Goal: Task Accomplishment & Management: Use online tool/utility

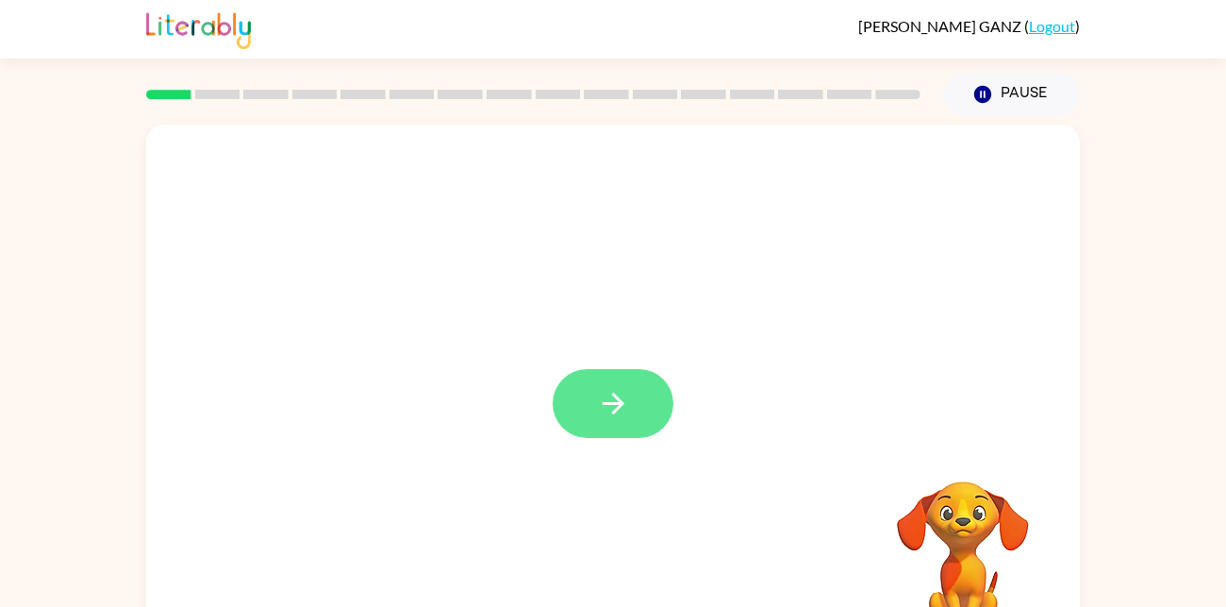
click at [609, 424] on button "button" at bounding box center [613, 403] width 121 height 69
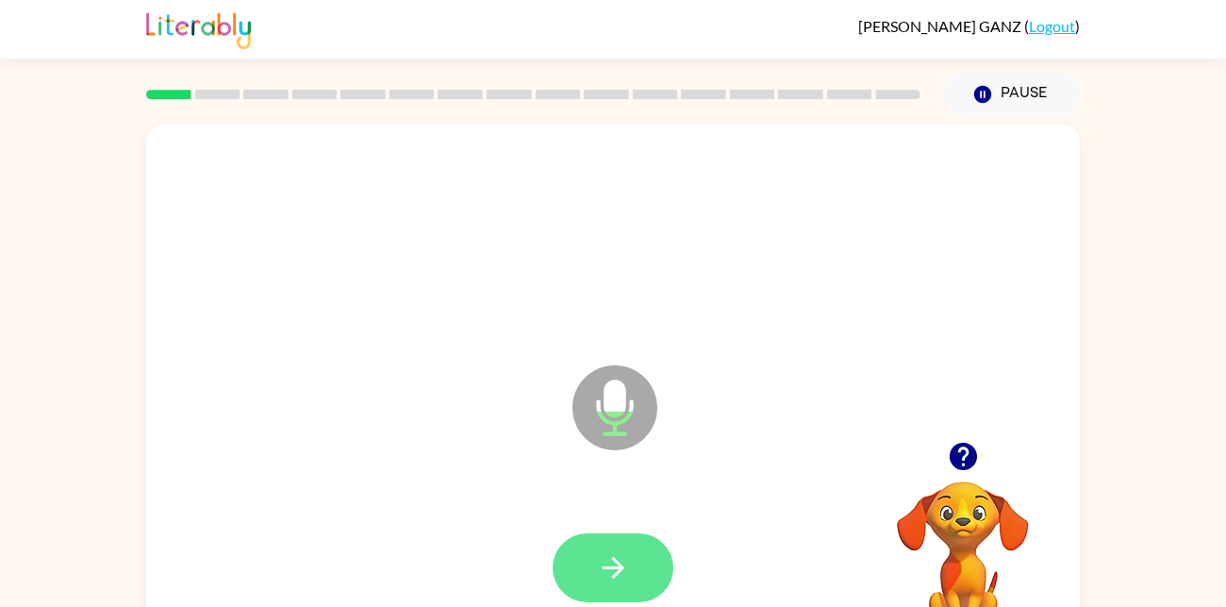
click at [623, 581] on icon "button" at bounding box center [613, 567] width 33 height 33
click at [609, 555] on icon "button" at bounding box center [613, 567] width 33 height 33
click at [605, 557] on icon "button" at bounding box center [613, 567] width 33 height 33
click at [601, 550] on button "button" at bounding box center [613, 567] width 121 height 69
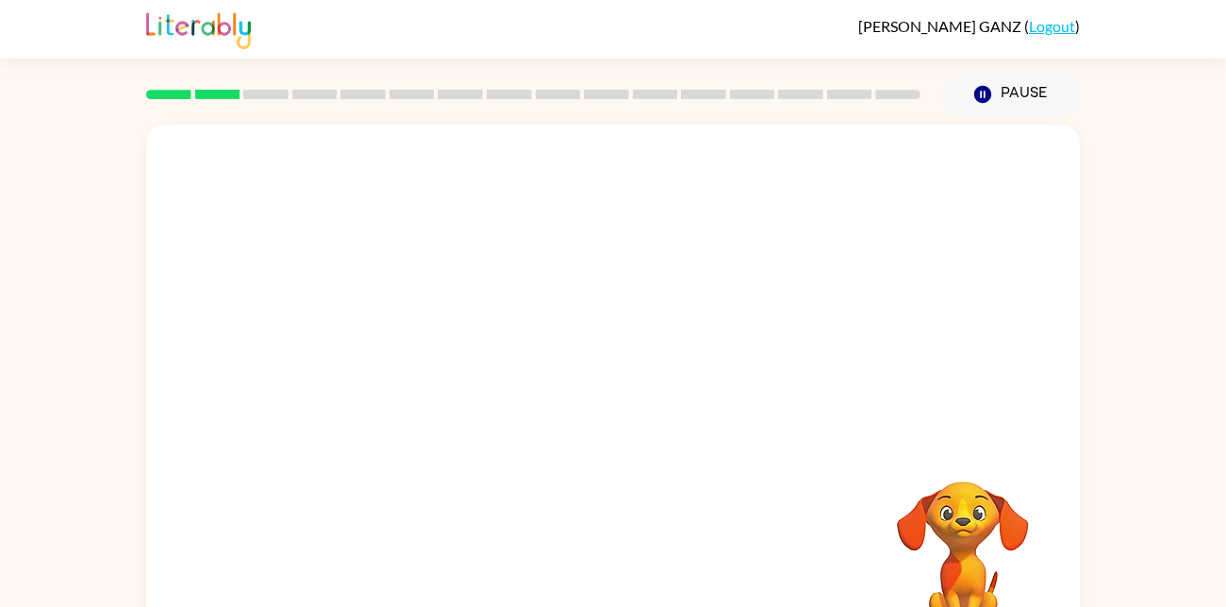
click at [601, 550] on div at bounding box center [613, 568] width 896 height 155
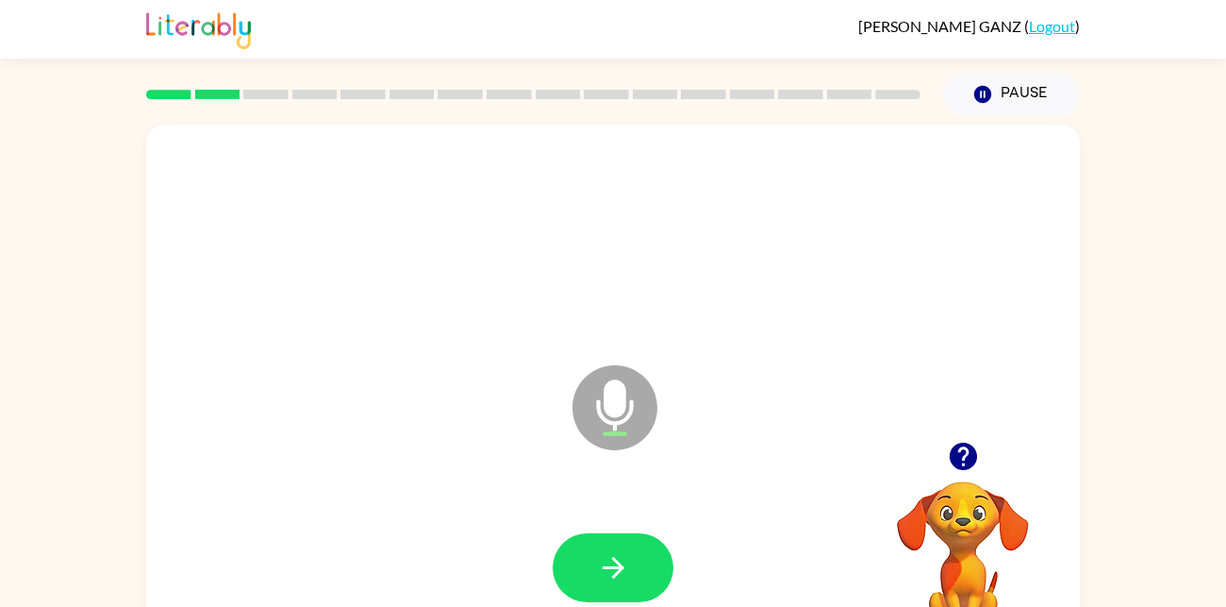
click at [601, 550] on button "button" at bounding box center [613, 567] width 121 height 69
click at [601, 550] on div at bounding box center [613, 567] width 121 height 69
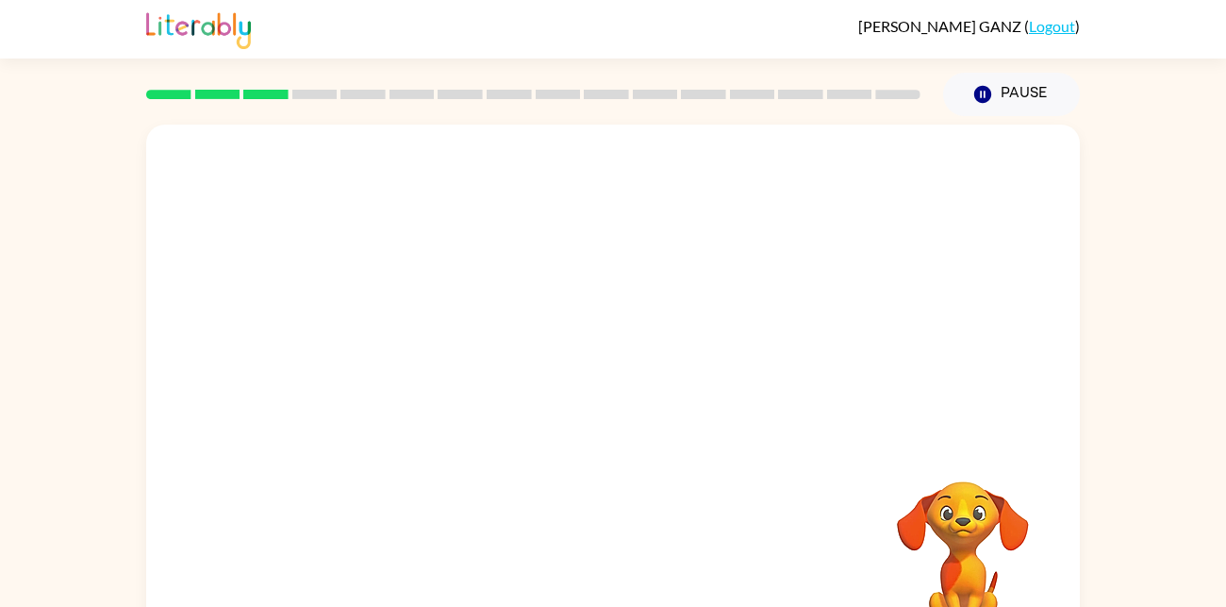
click at [601, 550] on div at bounding box center [613, 568] width 896 height 155
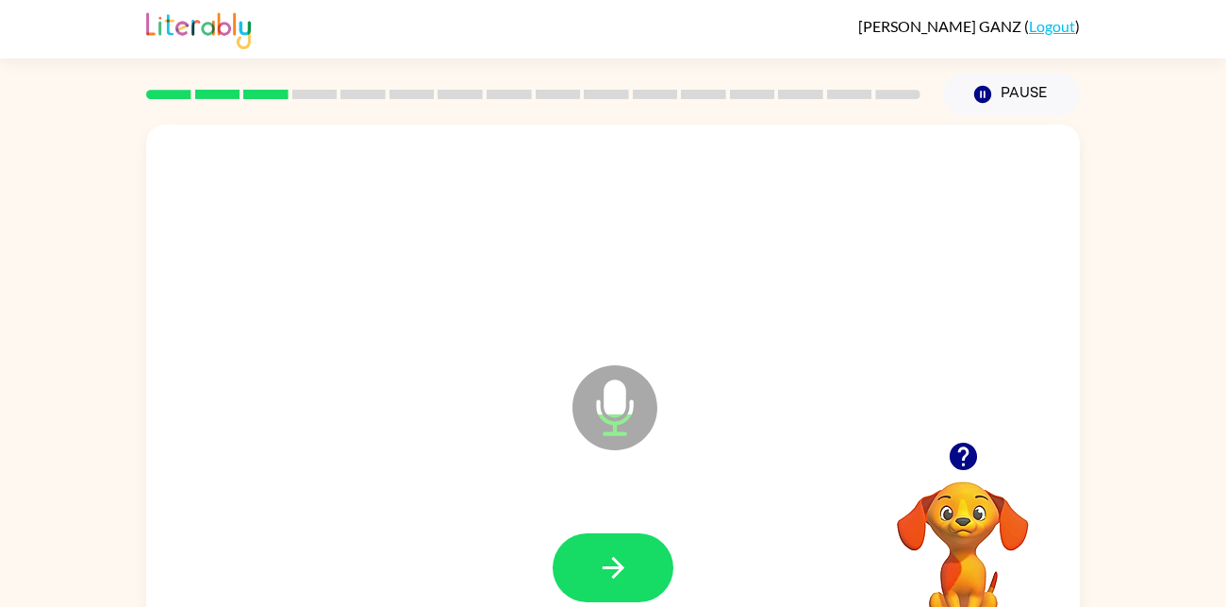
click at [601, 550] on button "button" at bounding box center [613, 567] width 121 height 69
click at [622, 576] on icon "button" at bounding box center [613, 567] width 33 height 33
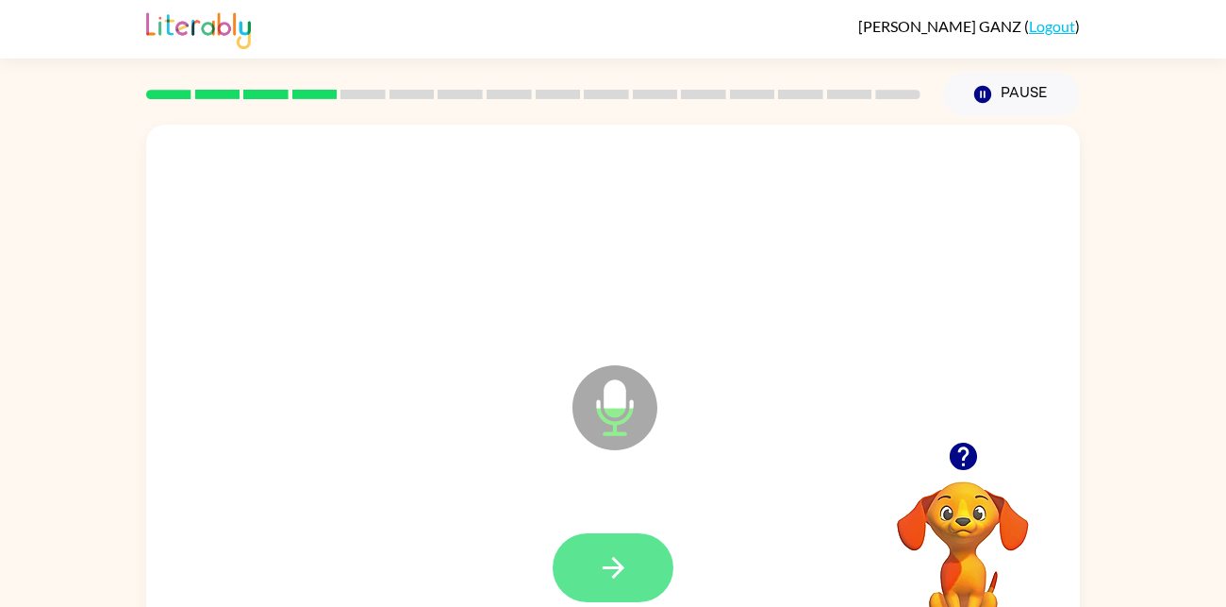
click at [617, 566] on icon "button" at bounding box center [613, 567] width 33 height 33
click at [600, 570] on icon "button" at bounding box center [613, 567] width 33 height 33
click at [644, 553] on button "button" at bounding box center [613, 567] width 121 height 69
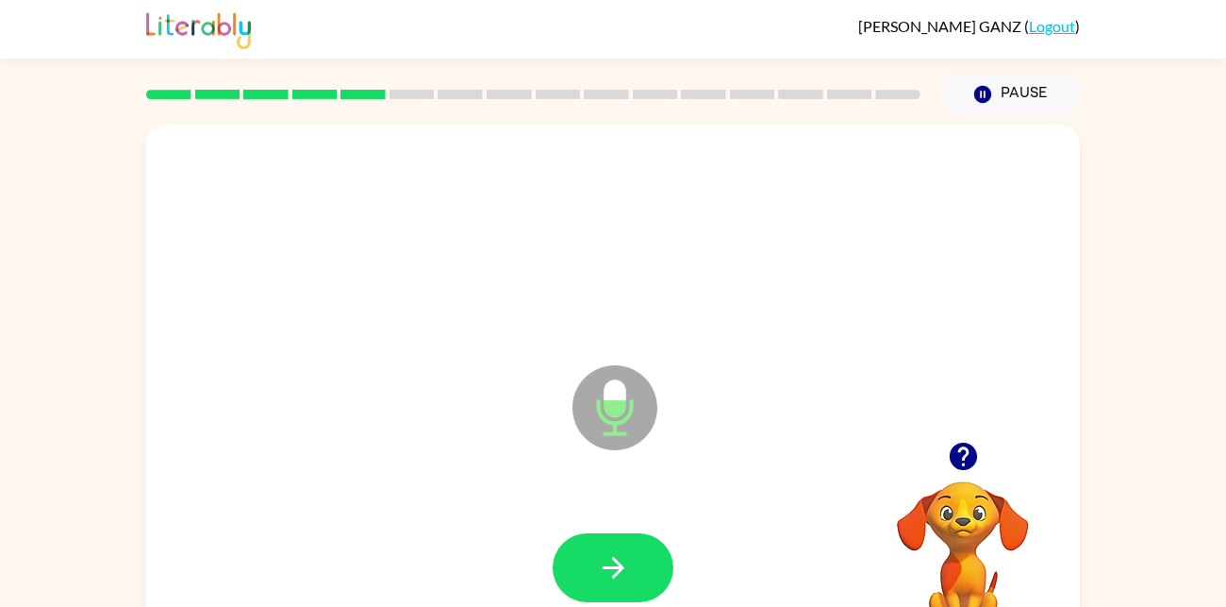
click at [566, 573] on button "button" at bounding box center [613, 567] width 121 height 69
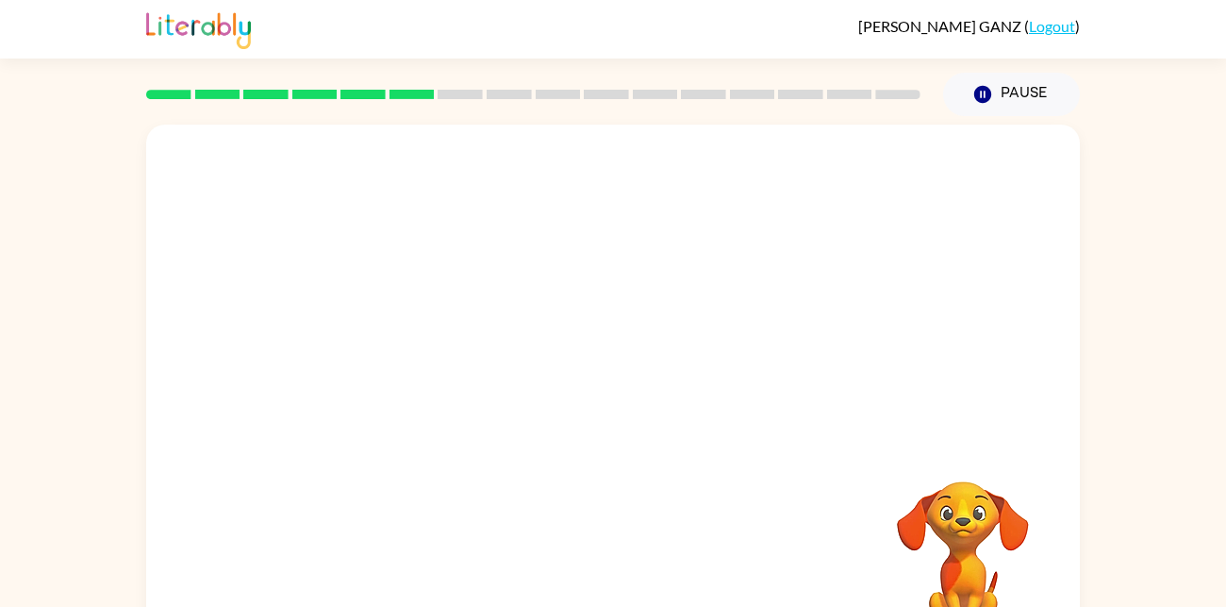
click at [566, 573] on div at bounding box center [613, 568] width 896 height 155
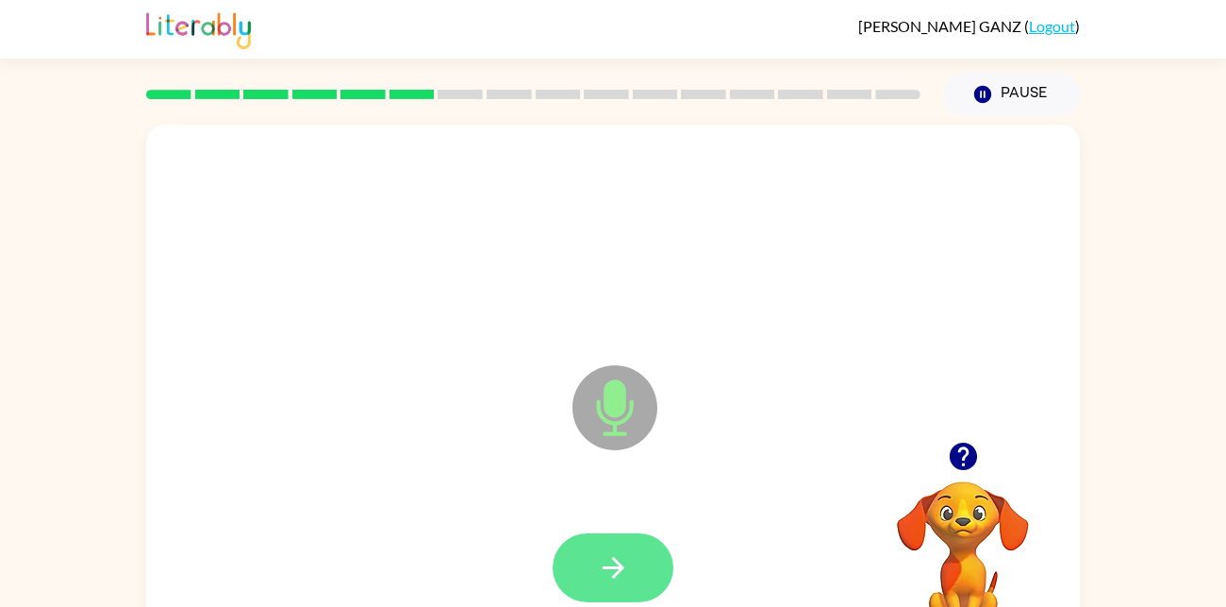
click at [573, 574] on button "button" at bounding box center [613, 567] width 121 height 69
click at [608, 573] on icon "button" at bounding box center [613, 567] width 33 height 33
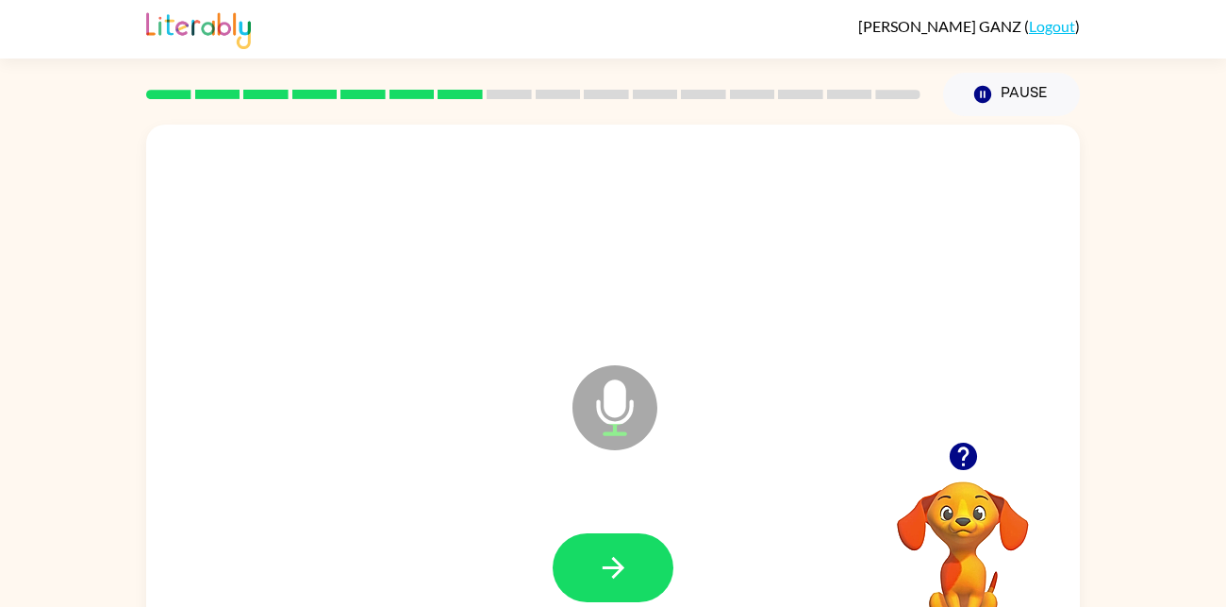
click at [608, 573] on icon "button" at bounding box center [613, 567] width 33 height 33
click at [614, 570] on icon "button" at bounding box center [613, 567] width 33 height 33
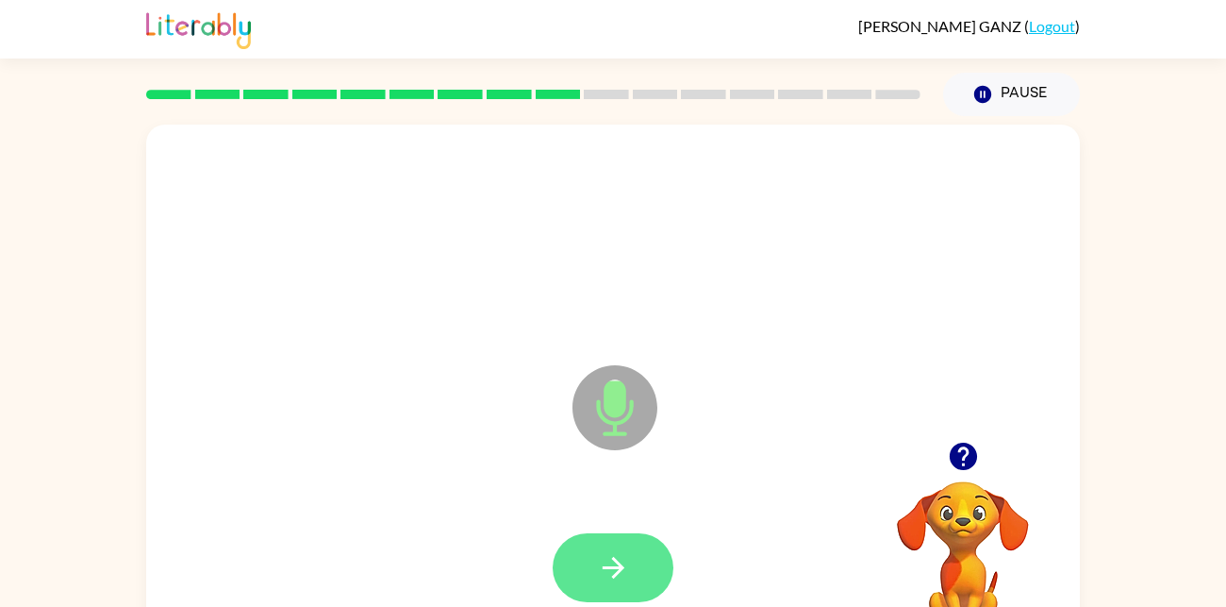
click at [611, 573] on icon "button" at bounding box center [613, 567] width 33 height 33
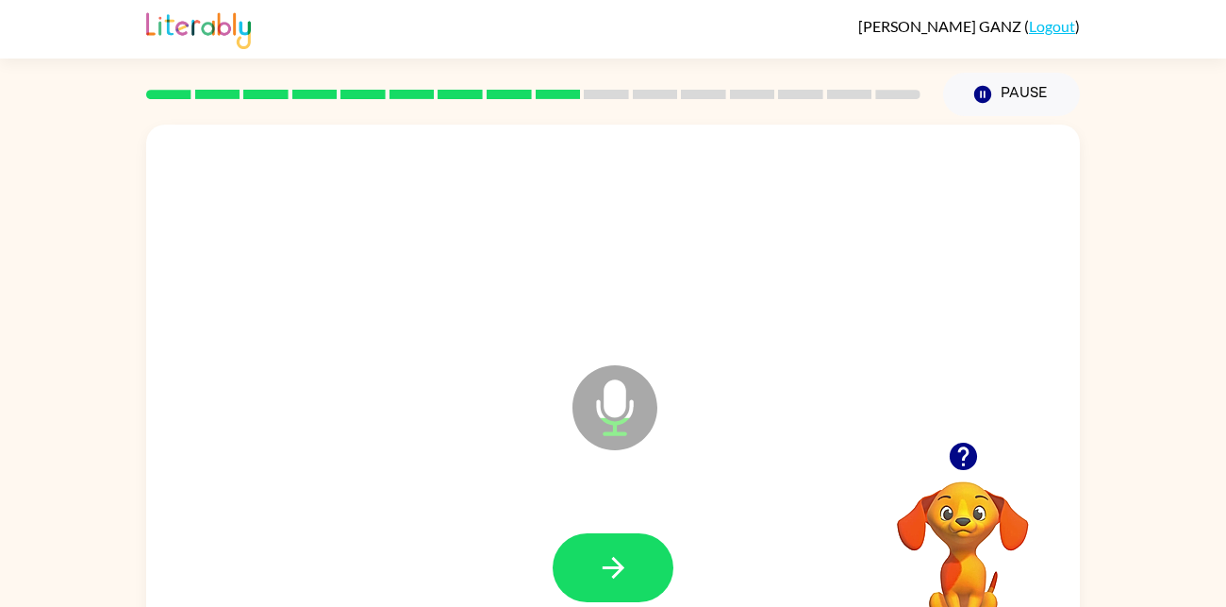
click at [611, 573] on icon "button" at bounding box center [613, 567] width 33 height 33
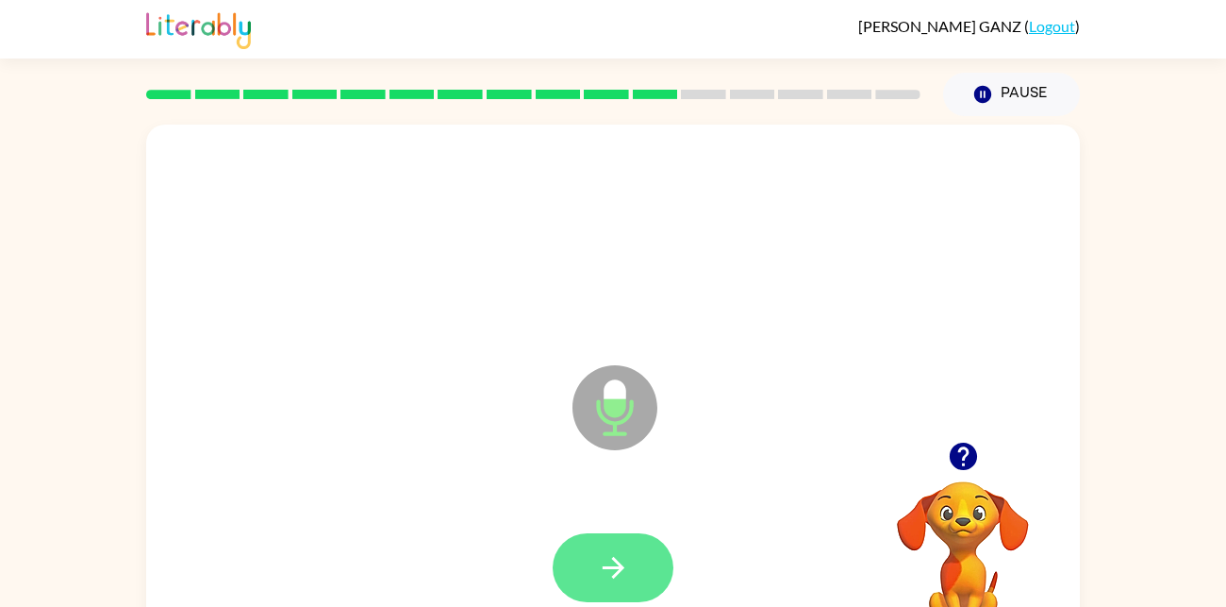
click at [607, 557] on icon "button" at bounding box center [613, 567] width 33 height 33
click at [635, 563] on button "button" at bounding box center [613, 567] width 121 height 69
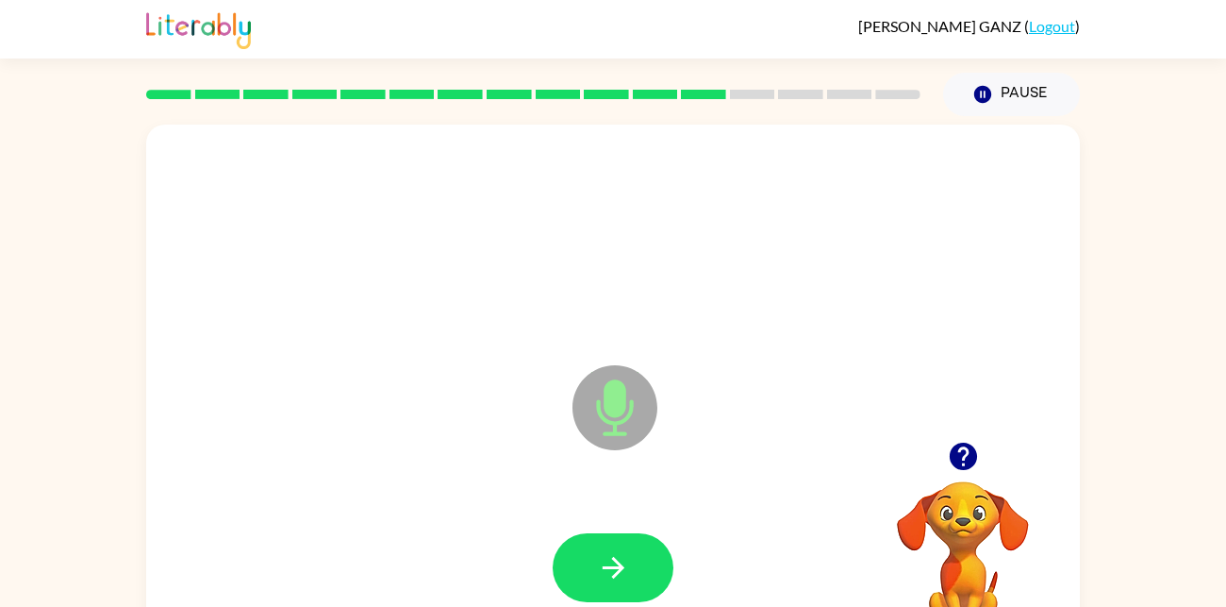
click at [635, 563] on button "button" at bounding box center [613, 567] width 121 height 69
click at [639, 563] on button "button" at bounding box center [613, 567] width 121 height 69
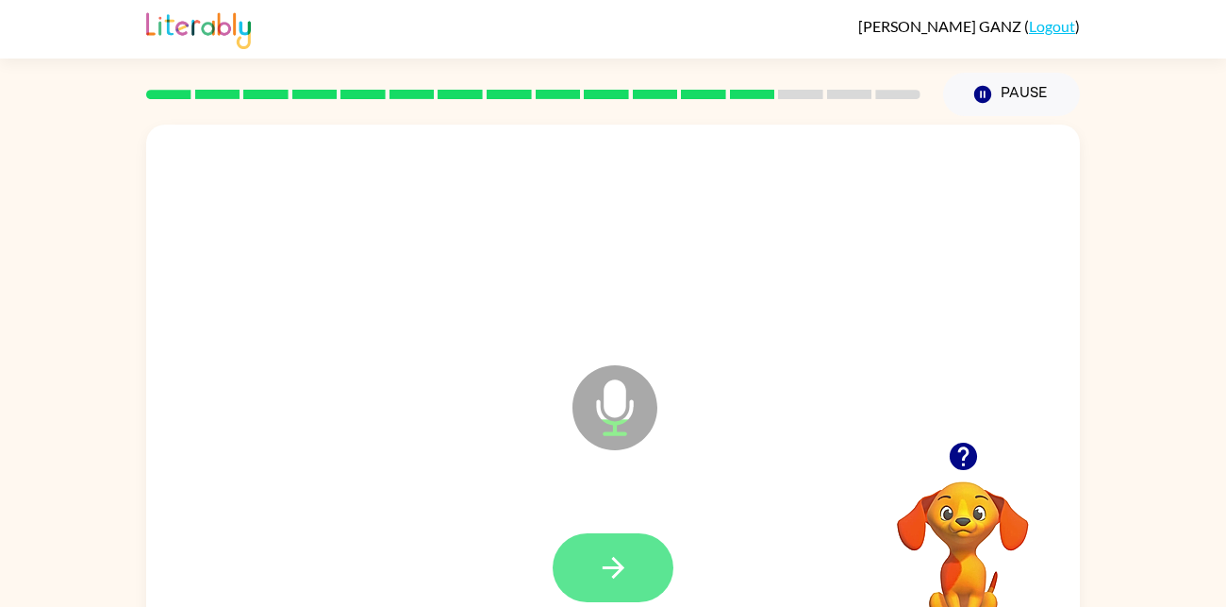
click at [623, 541] on button "button" at bounding box center [613, 567] width 121 height 69
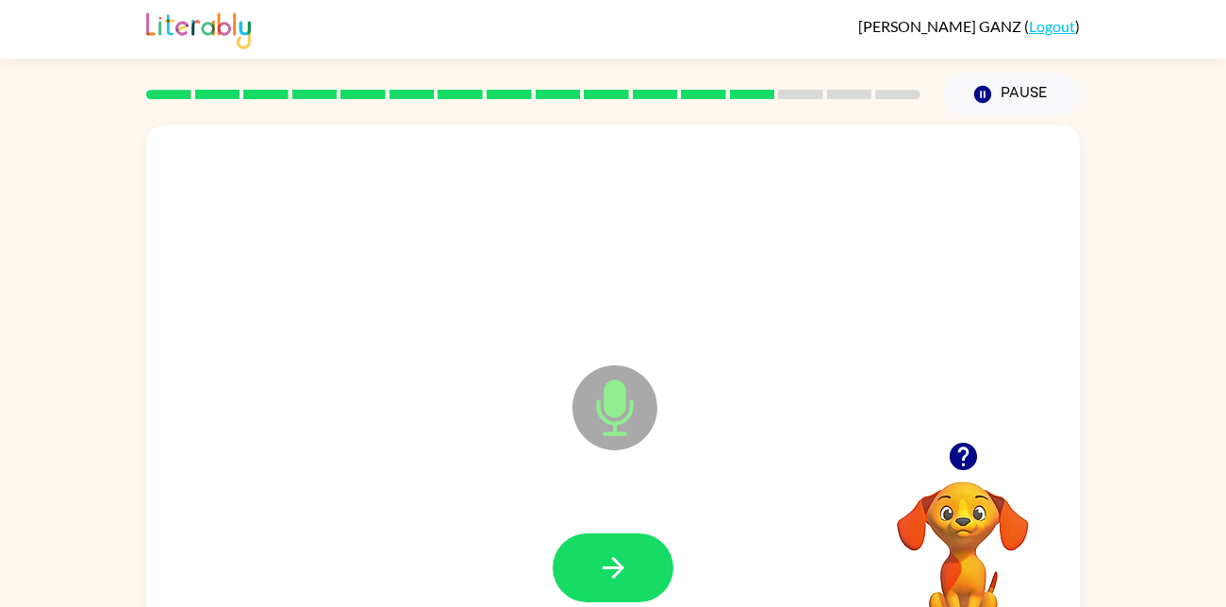
click at [623, 541] on button "button" at bounding box center [613, 567] width 121 height 69
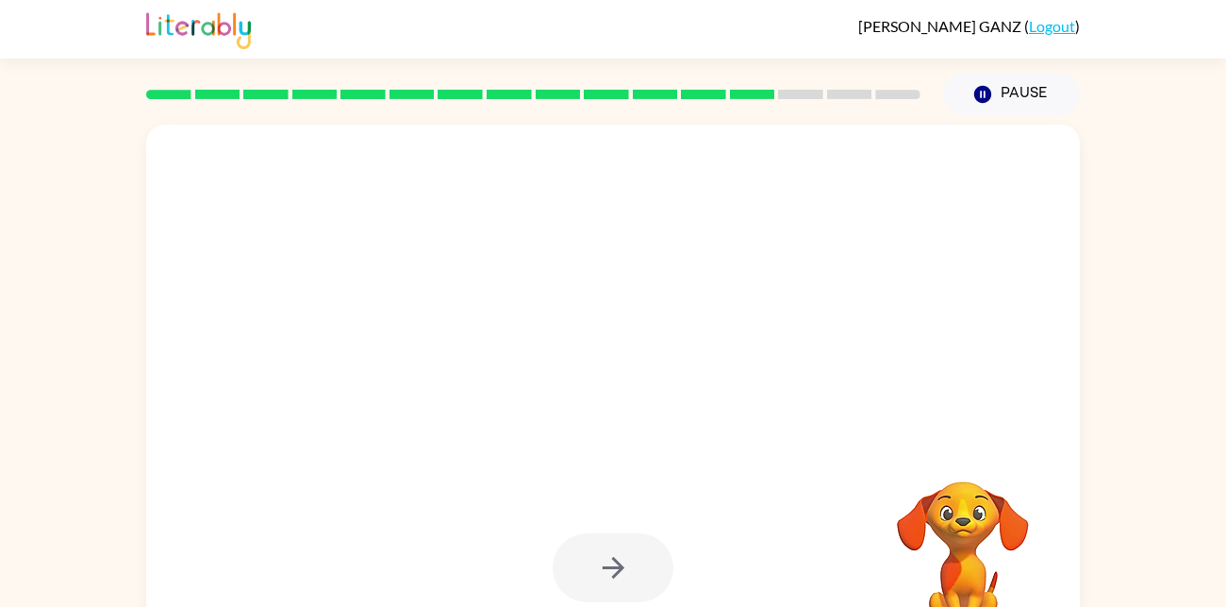
click at [656, 524] on div at bounding box center [613, 568] width 896 height 155
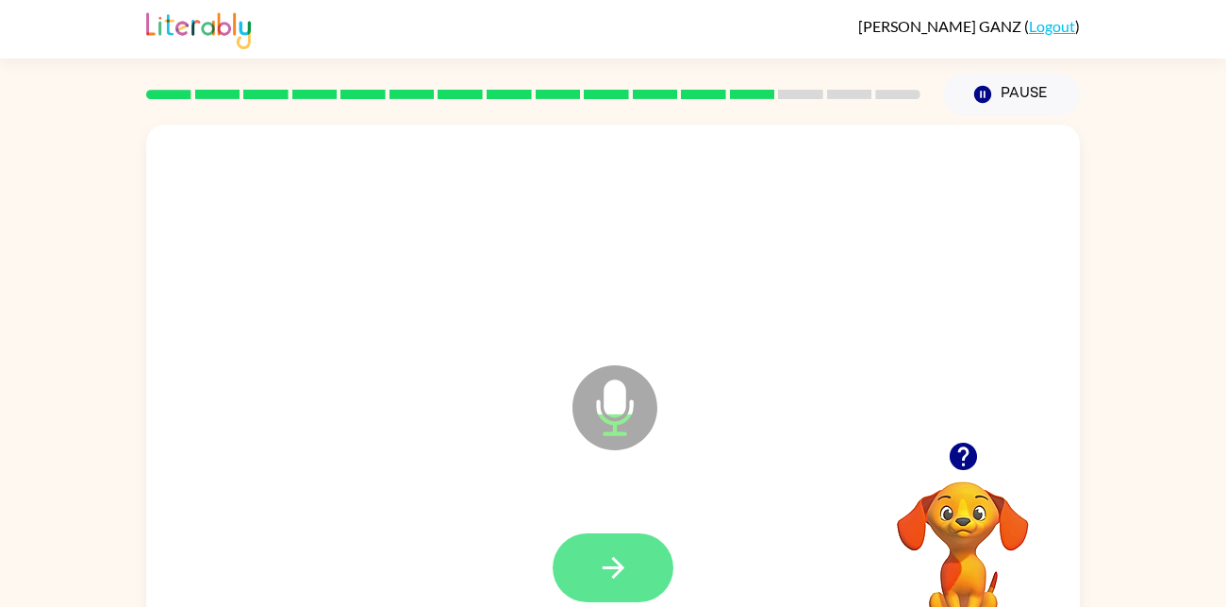
click at [634, 554] on button "button" at bounding box center [613, 567] width 121 height 69
click at [648, 548] on button "button" at bounding box center [613, 567] width 121 height 69
click at [627, 572] on icon "button" at bounding box center [613, 567] width 33 height 33
click at [640, 565] on button "button" at bounding box center [613, 567] width 121 height 69
click at [637, 574] on button "button" at bounding box center [613, 567] width 121 height 69
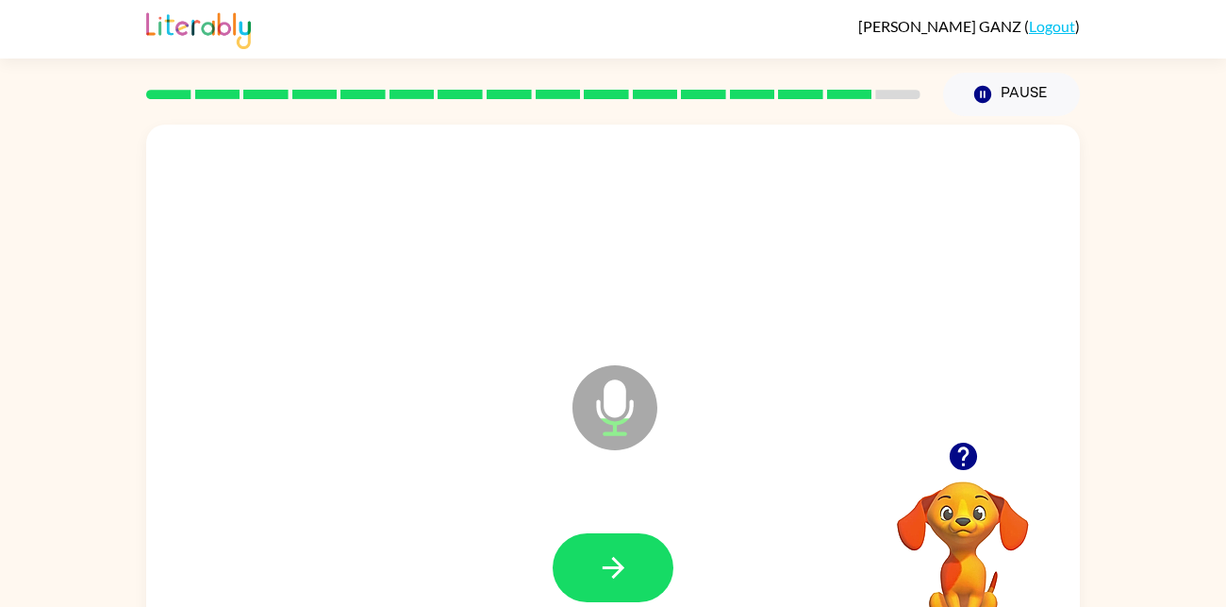
click at [637, 574] on button "button" at bounding box center [613, 567] width 121 height 69
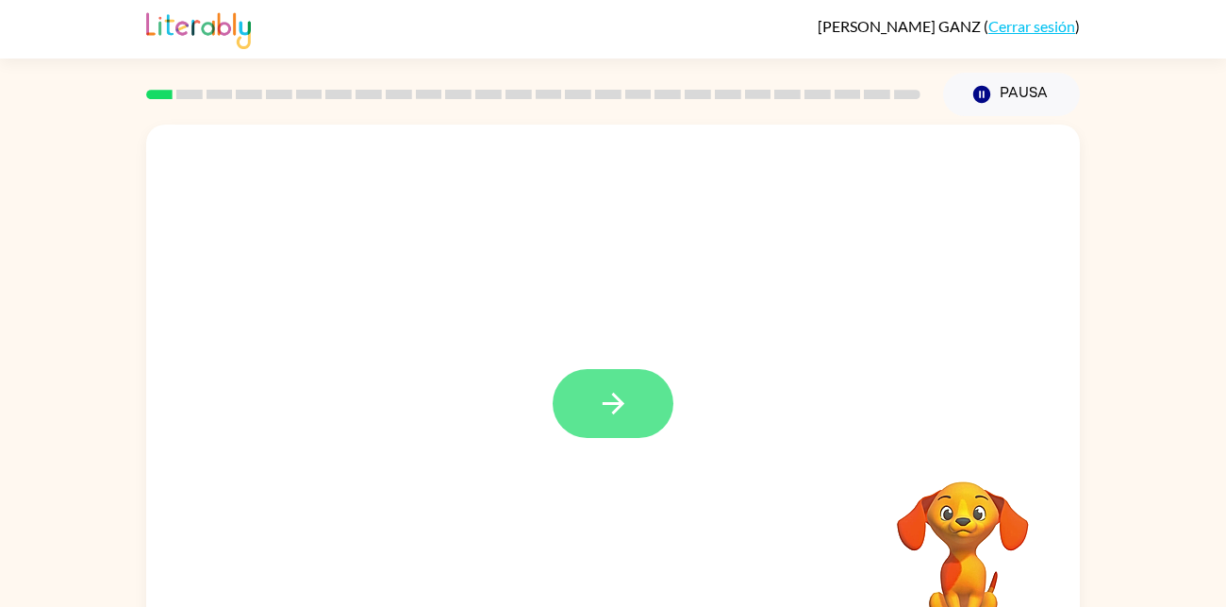
click at [656, 414] on button "button" at bounding box center [613, 403] width 121 height 69
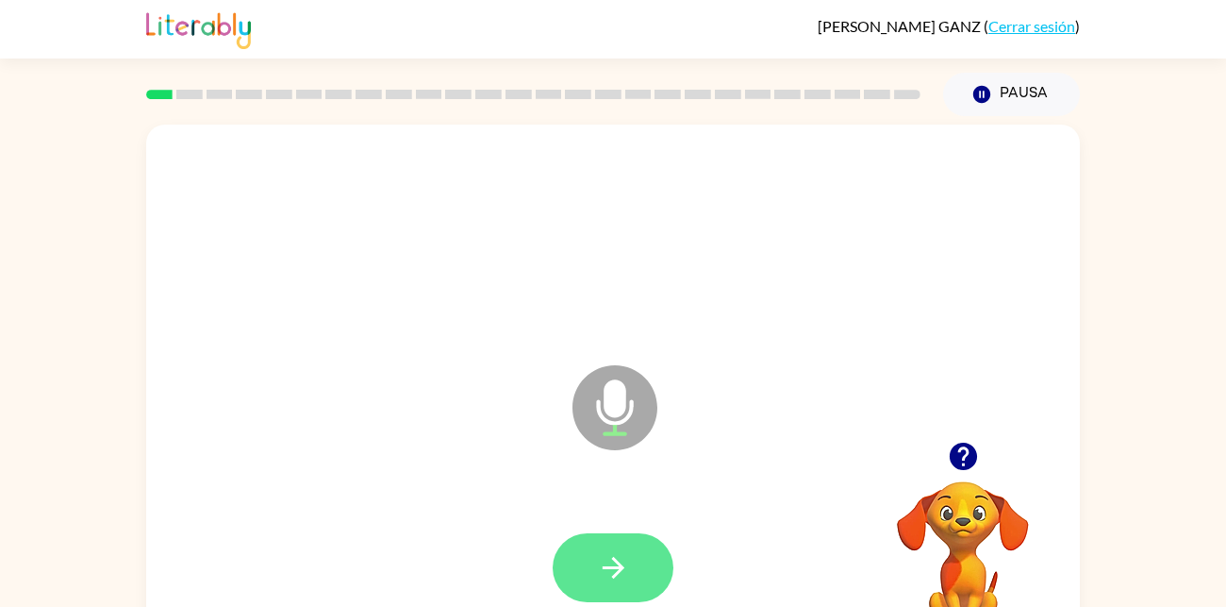
click at [615, 557] on icon "button" at bounding box center [613, 567] width 33 height 33
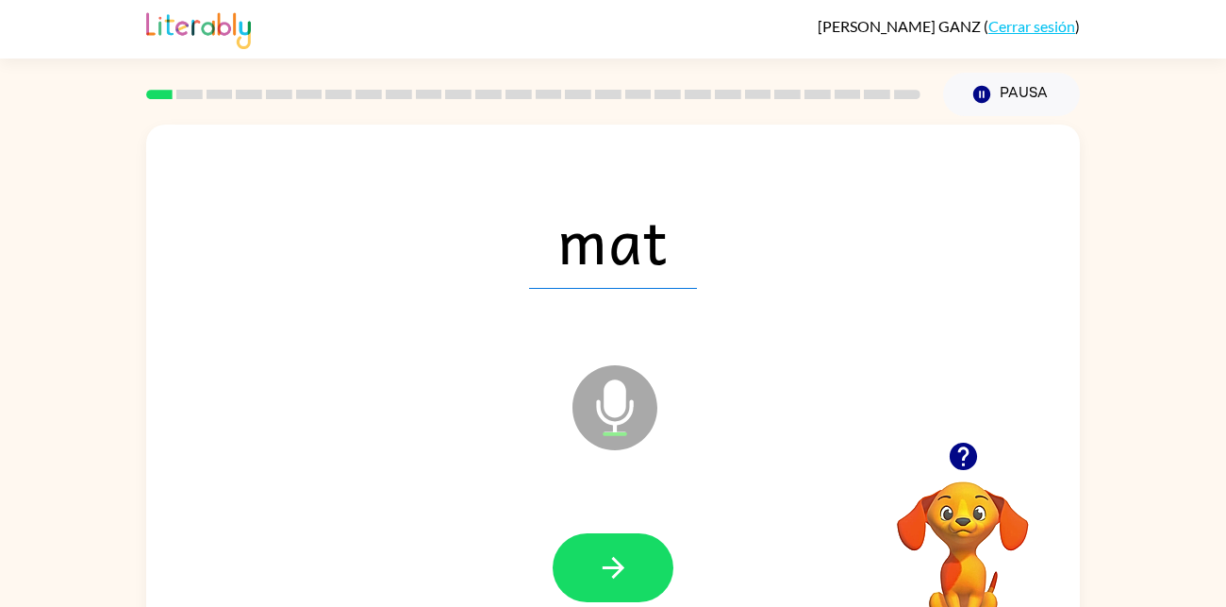
click at [615, 557] on icon "button" at bounding box center [613, 567] width 33 height 33
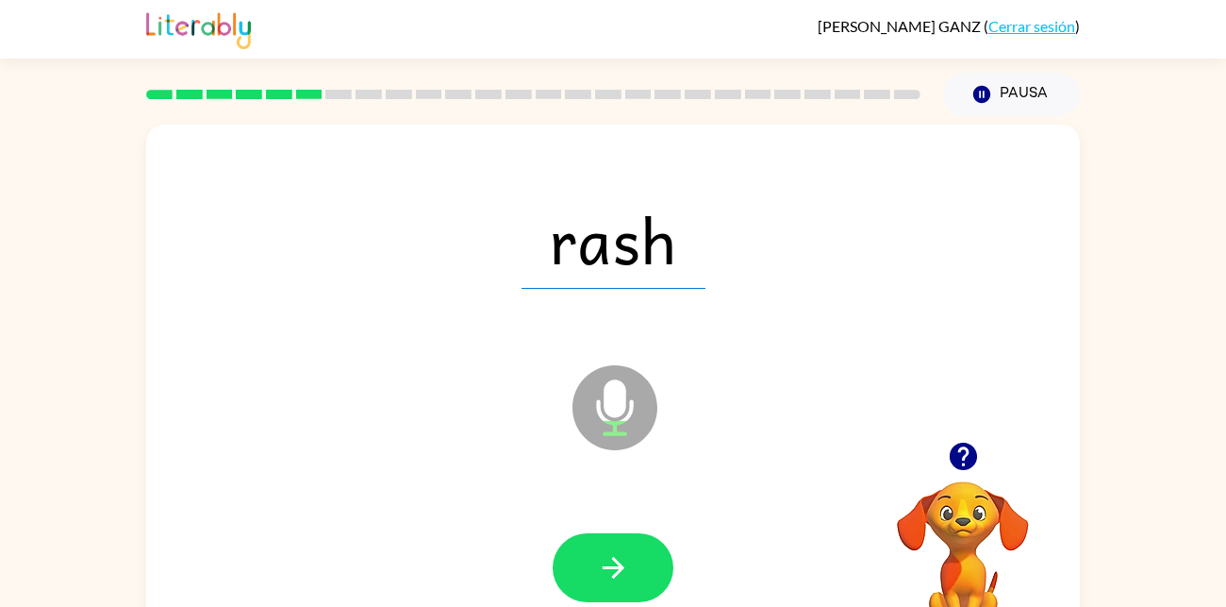
click at [615, 557] on icon "button" at bounding box center [613, 567] width 33 height 33
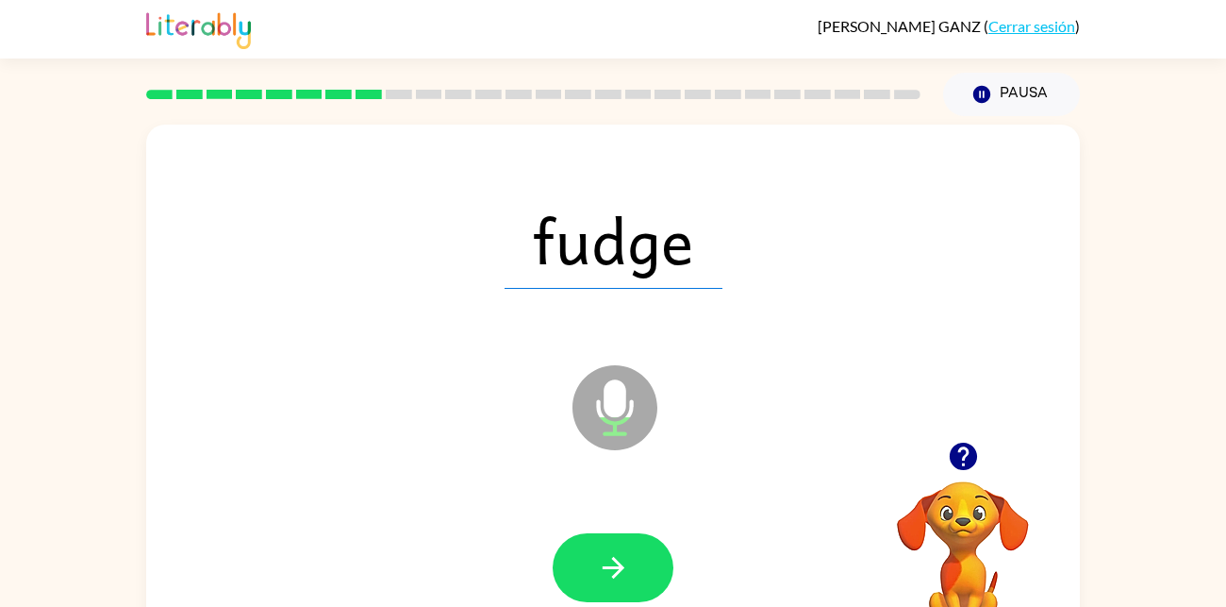
click at [615, 557] on icon "button" at bounding box center [613, 567] width 33 height 33
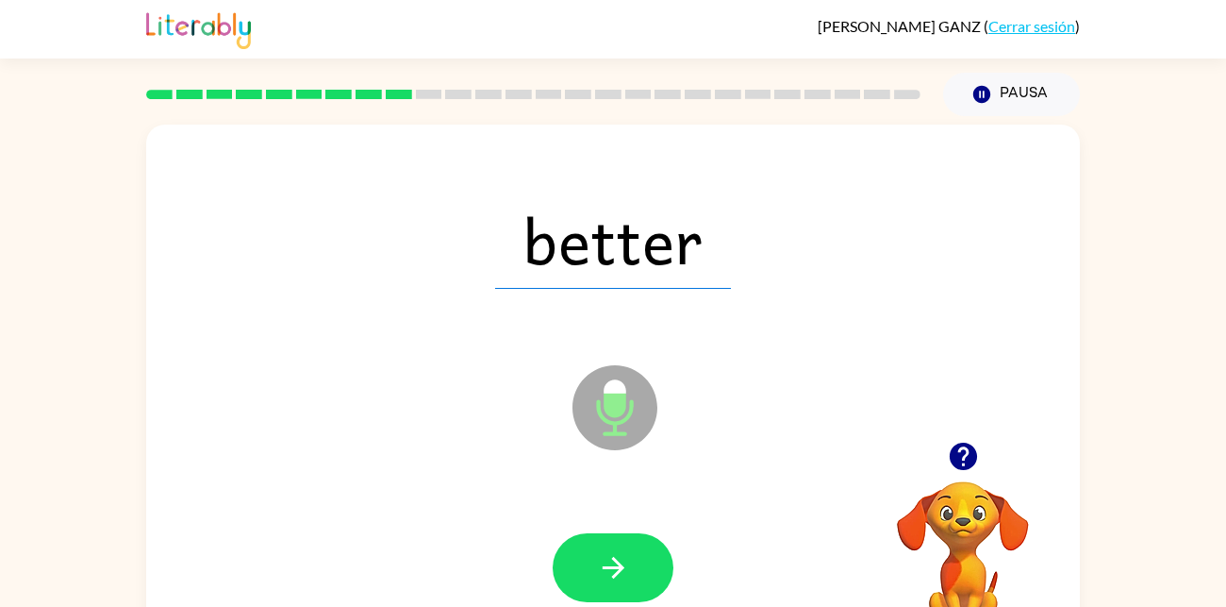
click at [615, 557] on icon "button" at bounding box center [613, 567] width 33 height 33
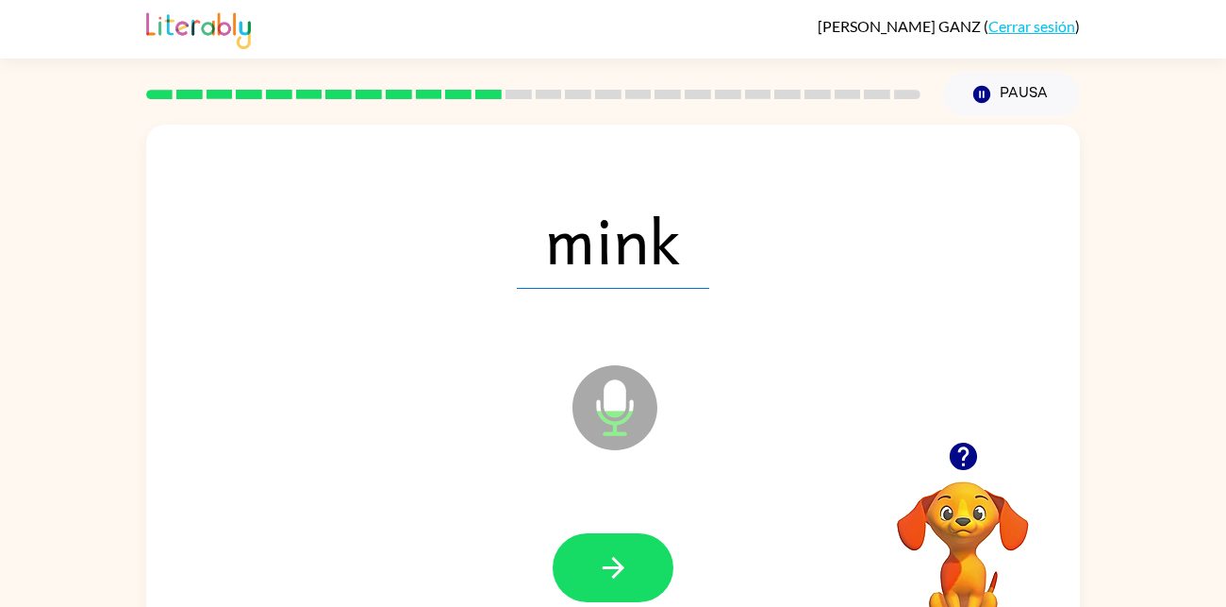
click at [615, 557] on icon "button" at bounding box center [613, 567] width 33 height 33
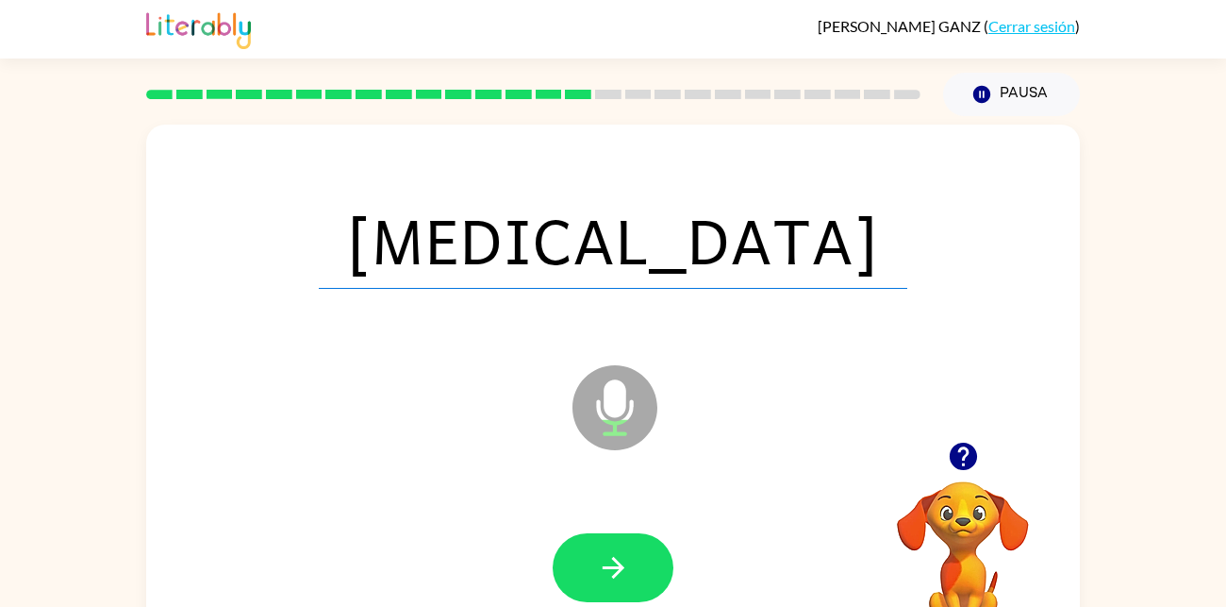
click at [615, 557] on icon "button" at bounding box center [613, 567] width 33 height 33
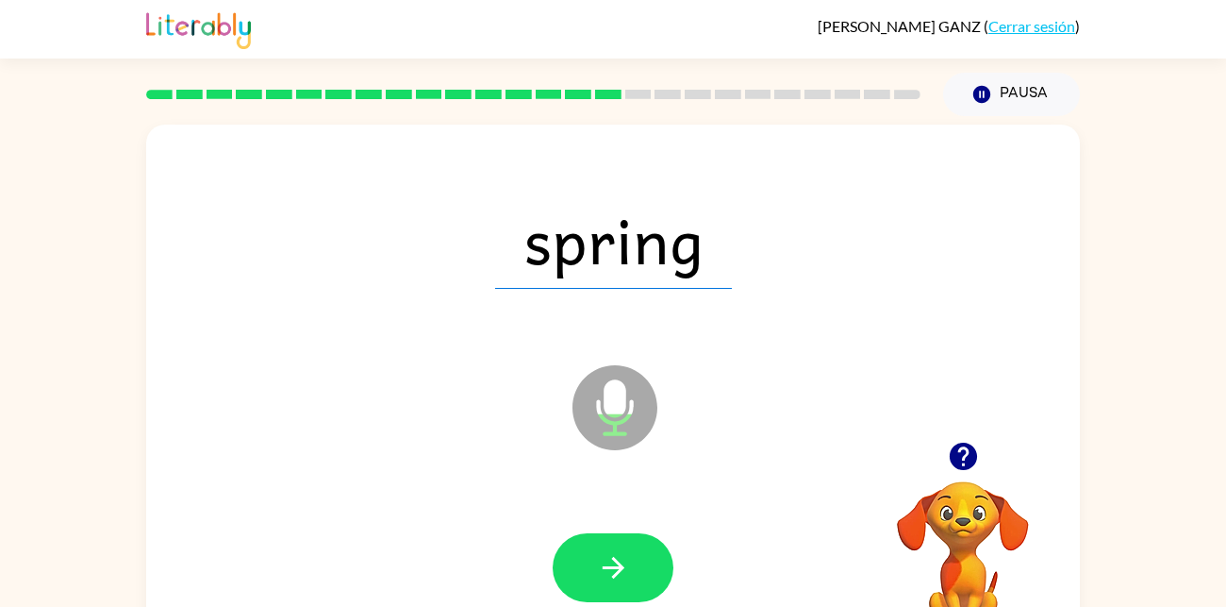
click at [615, 557] on icon "button" at bounding box center [613, 567] width 33 height 33
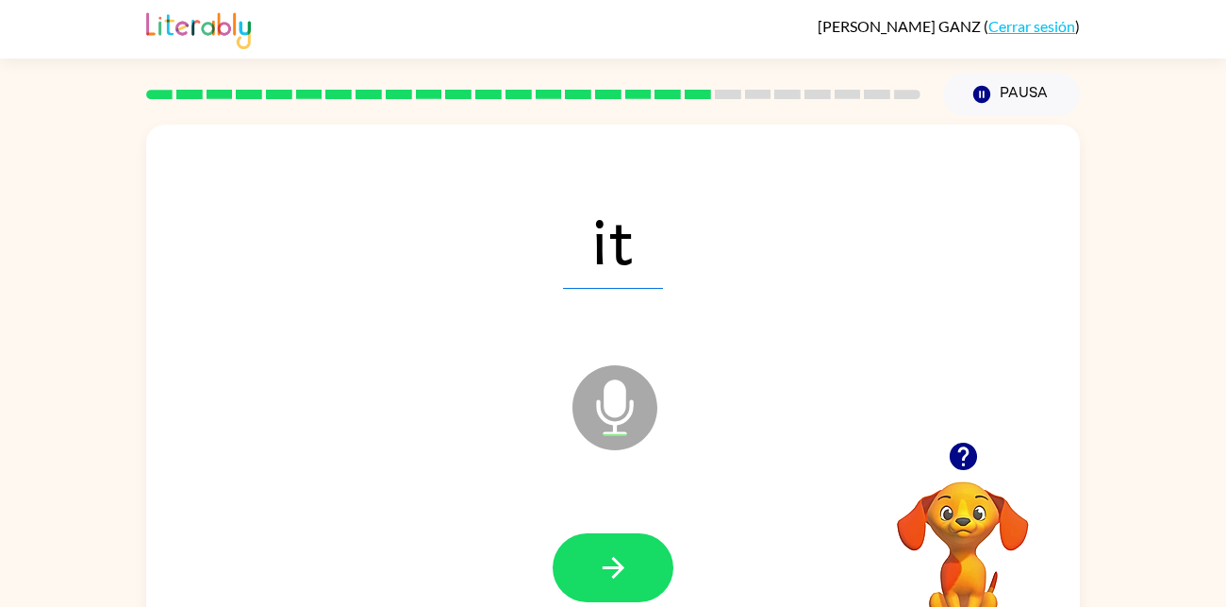
click at [615, 557] on icon "button" at bounding box center [613, 567] width 33 height 33
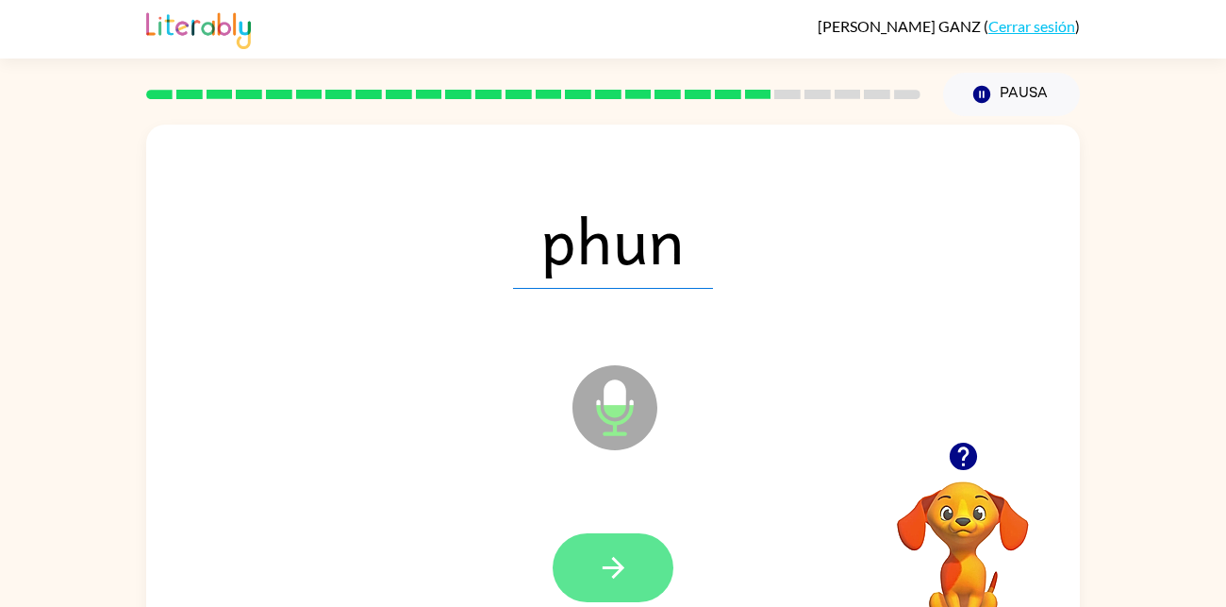
click at [614, 566] on icon "button" at bounding box center [613, 568] width 22 height 22
click at [635, 574] on button "button" at bounding box center [613, 567] width 121 height 69
click at [635, 553] on button "button" at bounding box center [613, 567] width 121 height 69
click at [635, 555] on button "button" at bounding box center [613, 567] width 121 height 69
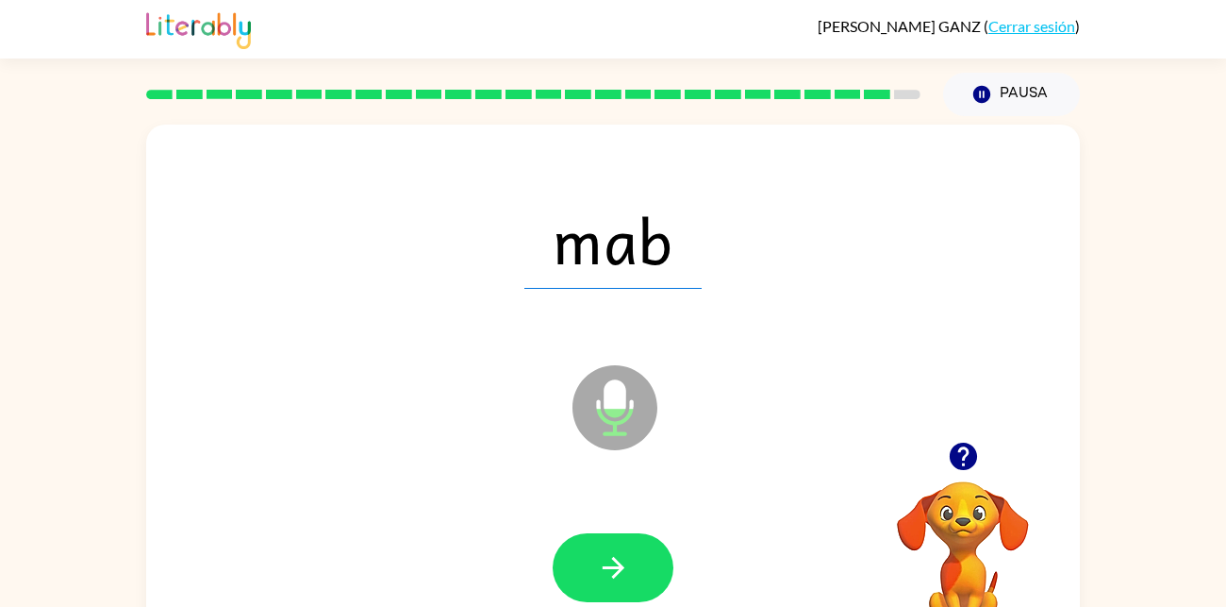
click at [635, 555] on button "button" at bounding box center [613, 567] width 121 height 69
